Goal: Find specific page/section: Locate item on page

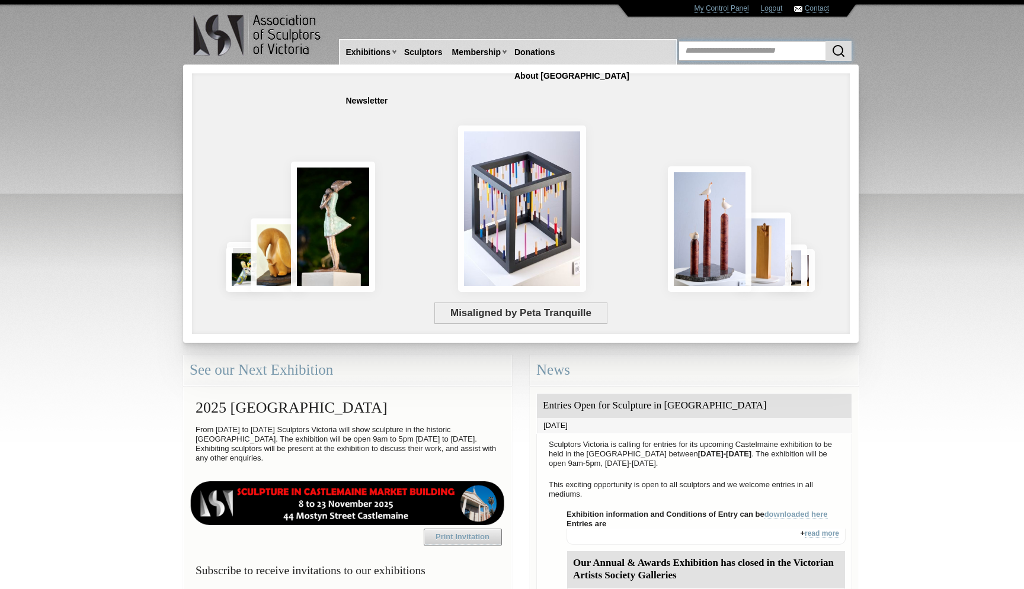
click at [735, 46] on input "text" at bounding box center [764, 51] width 173 height 20
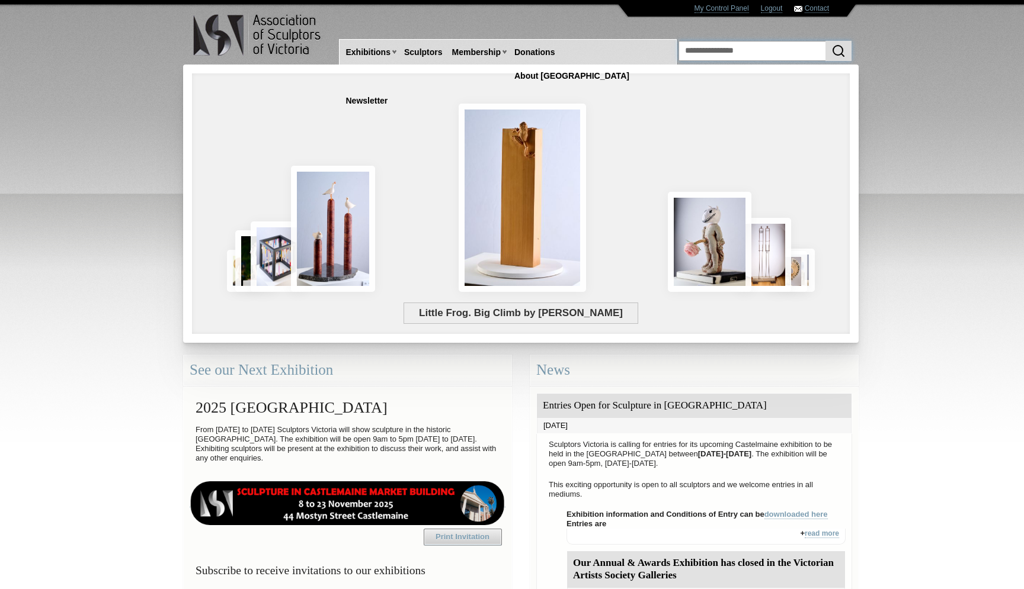
type input "**********"
click at [825, 41] on button "submit" at bounding box center [838, 51] width 26 height 20
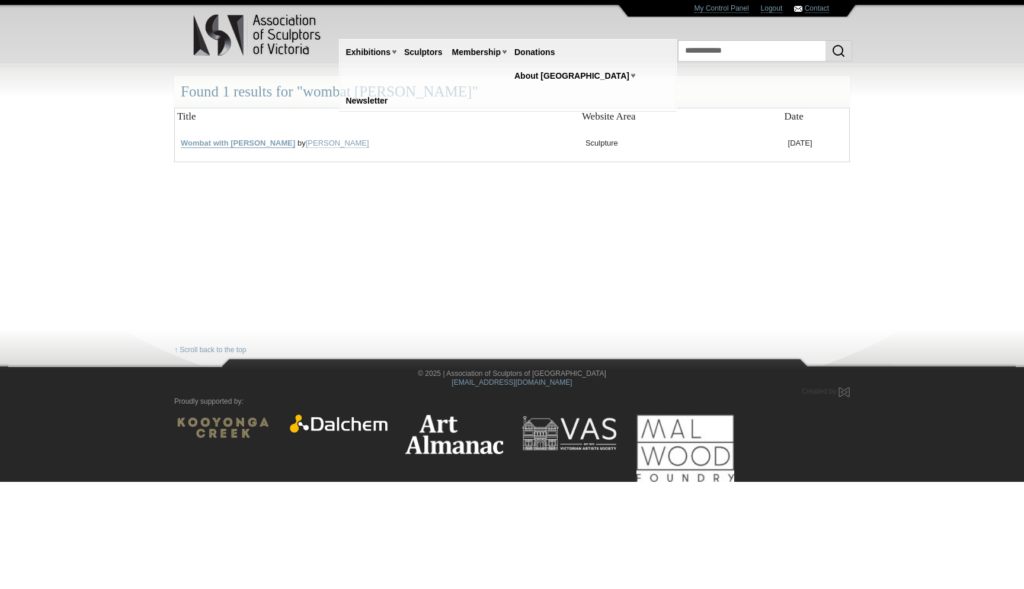
click at [237, 145] on link "Wombat with Joey" at bounding box center [238, 143] width 114 height 9
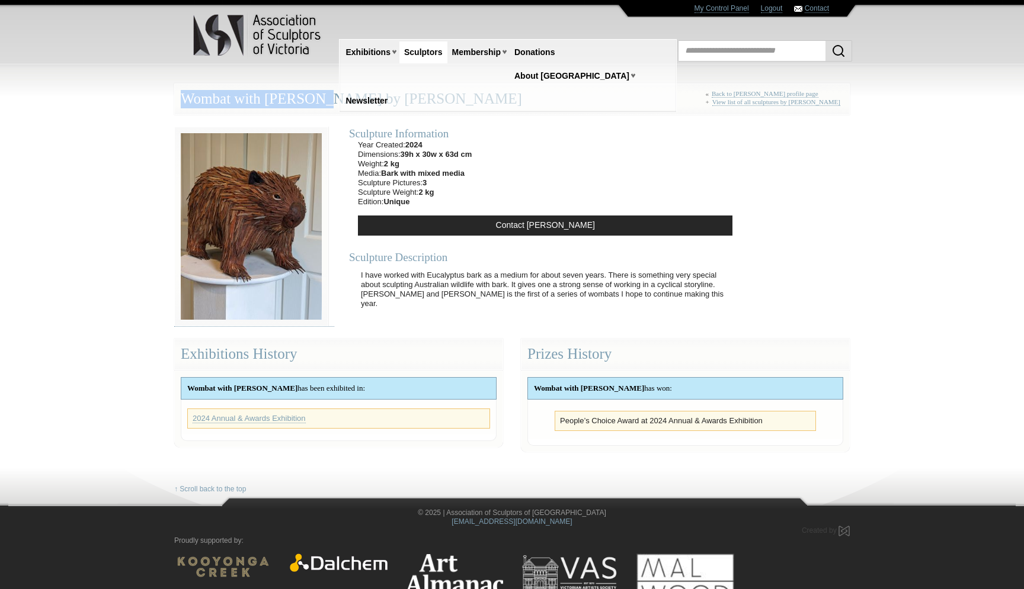
drag, startPoint x: 304, startPoint y: 100, endPoint x: 178, endPoint y: 88, distance: 126.8
click at [178, 88] on div "Wombat with Joey by Sue Smales « Back to Sue Smales profile page + View list of…" at bounding box center [511, 99] width 675 height 31
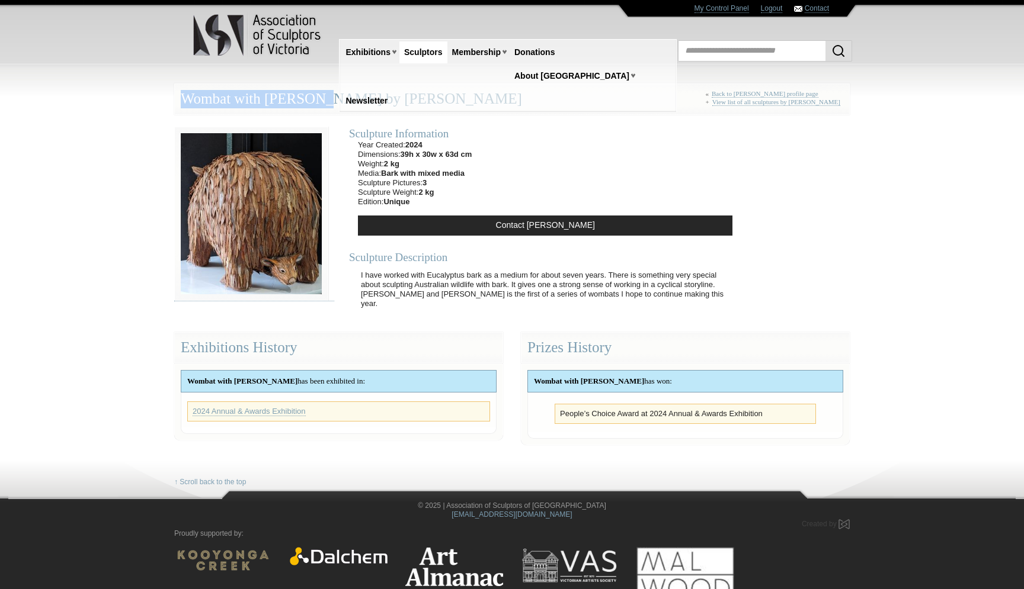
copy div "Wombat with Joey"
